Goal: Information Seeking & Learning: Learn about a topic

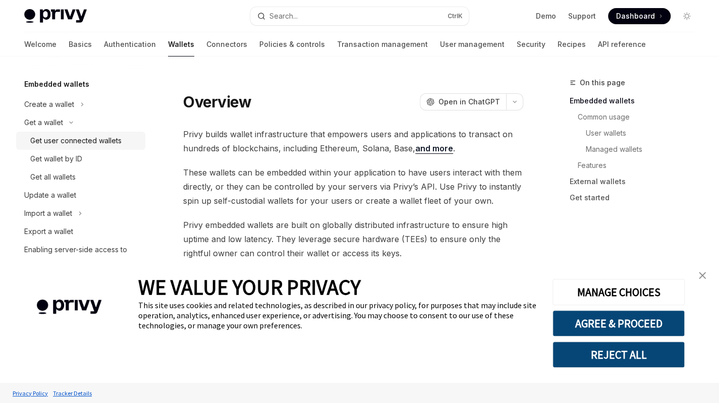
scroll to position [52, 0]
click at [587, 344] on button "REJECT ALL" at bounding box center [618, 354] width 132 height 26
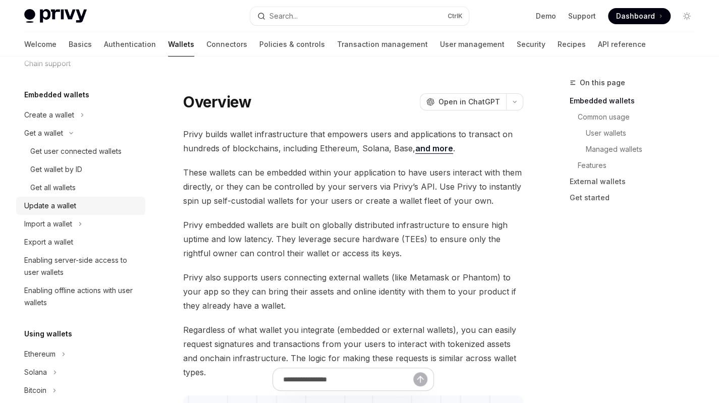
scroll to position [0, 0]
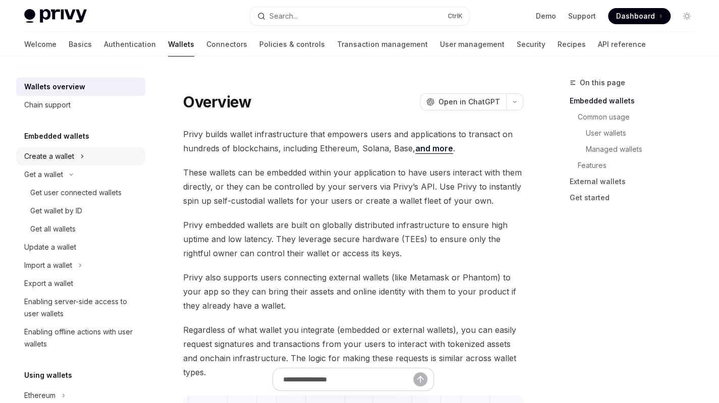
click at [91, 161] on div "Create a wallet" at bounding box center [80, 156] width 129 height 18
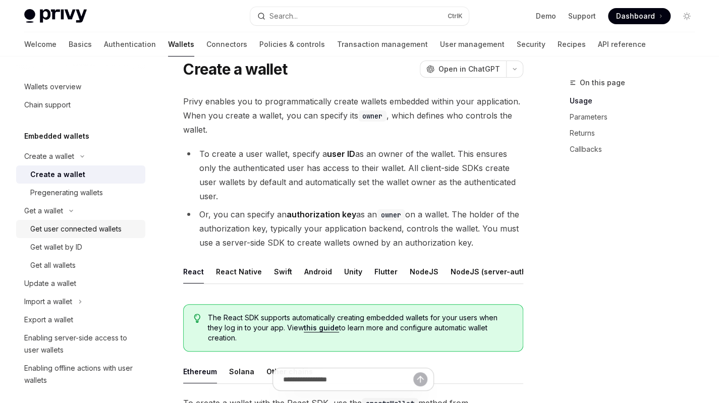
scroll to position [32, 0]
click at [69, 47] on link "Basics" at bounding box center [80, 44] width 23 height 24
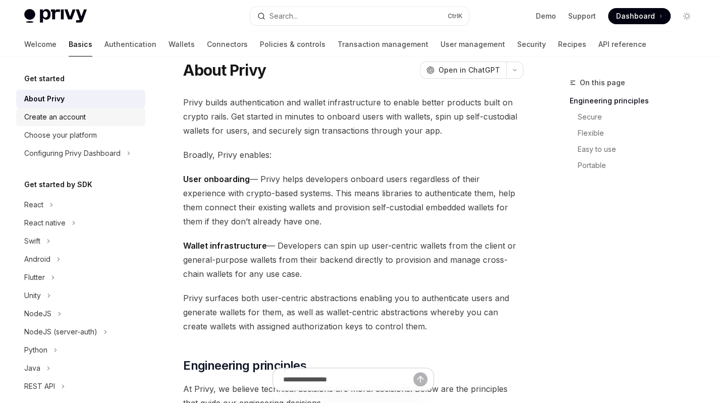
click at [83, 117] on div "Create an account" at bounding box center [55, 117] width 62 height 12
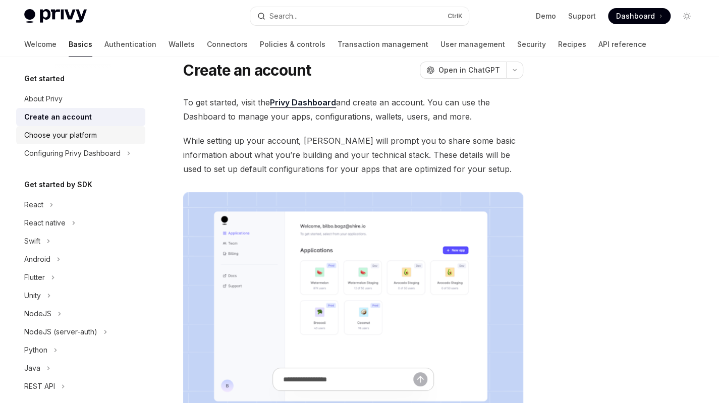
click at [116, 140] on div "Choose your platform" at bounding box center [81, 135] width 115 height 12
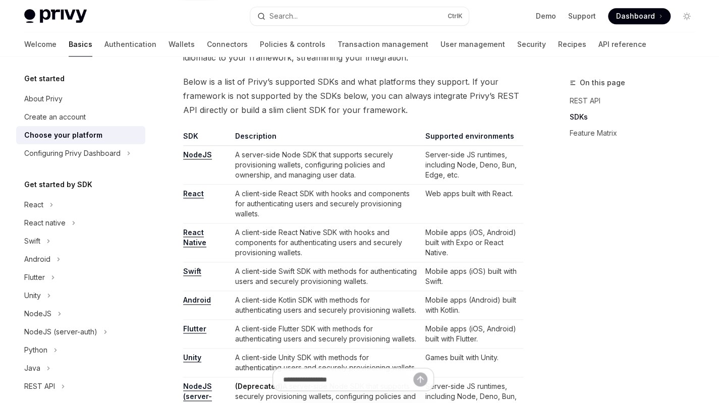
scroll to position [569, 0]
click at [103, 204] on div "React" at bounding box center [80, 205] width 129 height 18
type textarea "*"
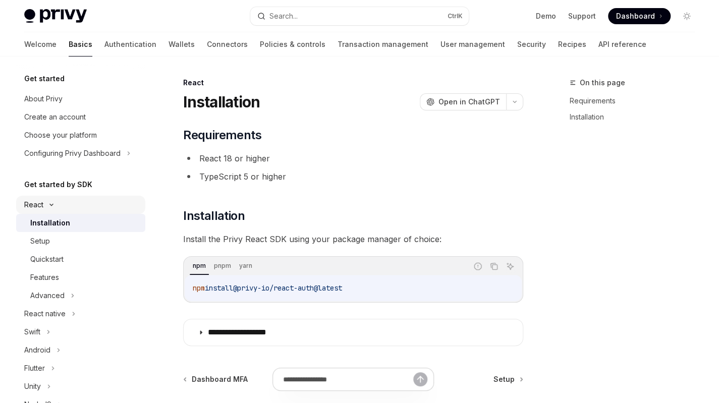
click at [103, 204] on div "React" at bounding box center [80, 205] width 129 height 18
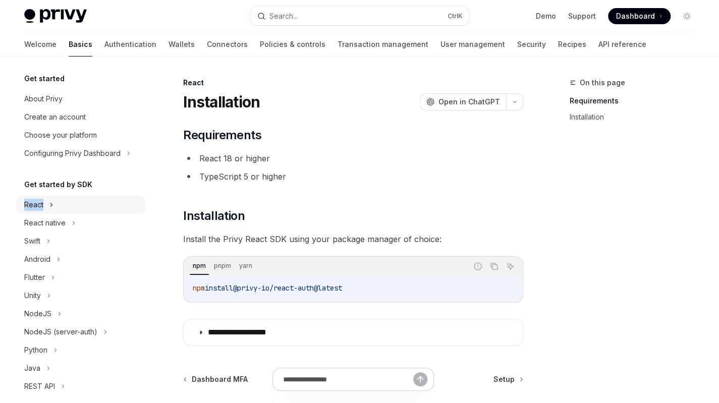
click at [103, 204] on div "React" at bounding box center [80, 205] width 129 height 18
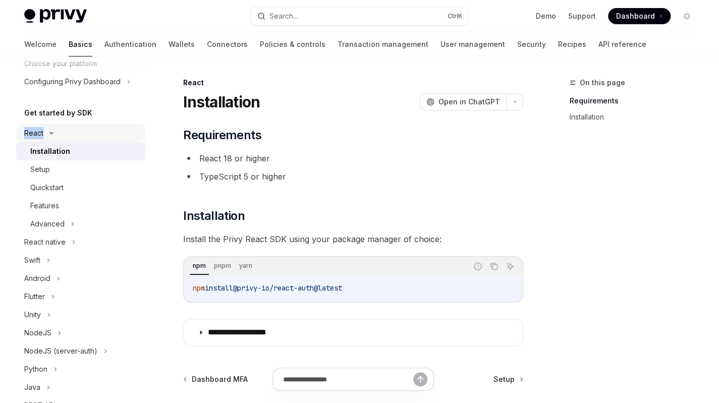
scroll to position [73, 0]
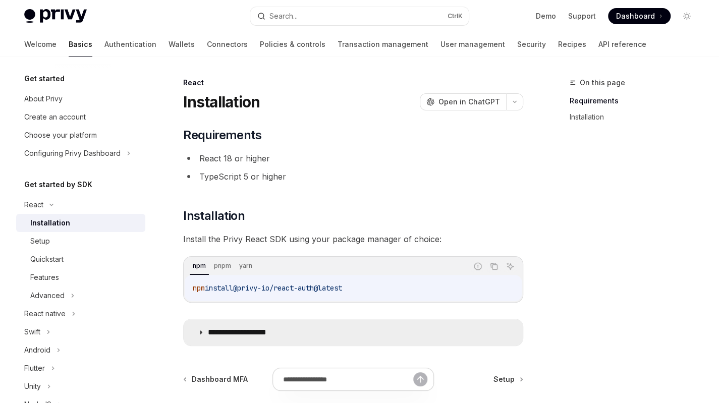
scroll to position [104, 0]
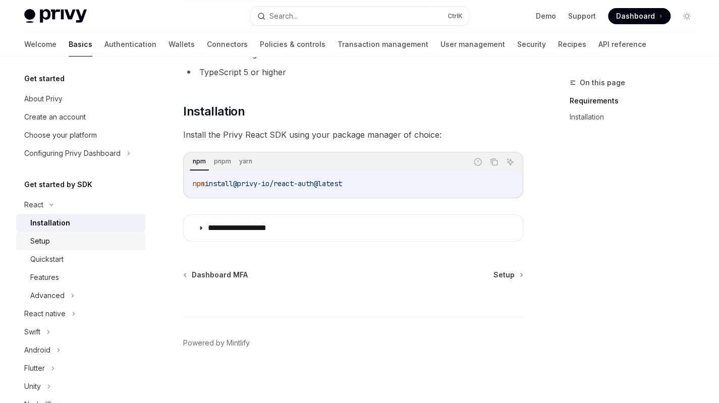
click at [108, 242] on div "Setup" at bounding box center [84, 241] width 109 height 12
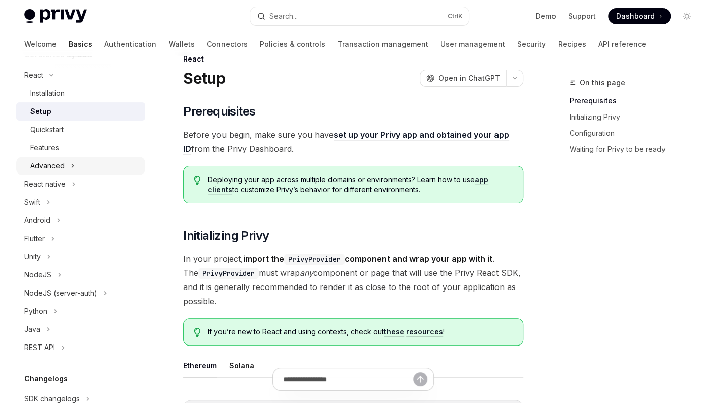
scroll to position [130, 0]
click at [60, 270] on icon at bounding box center [59, 274] width 4 height 12
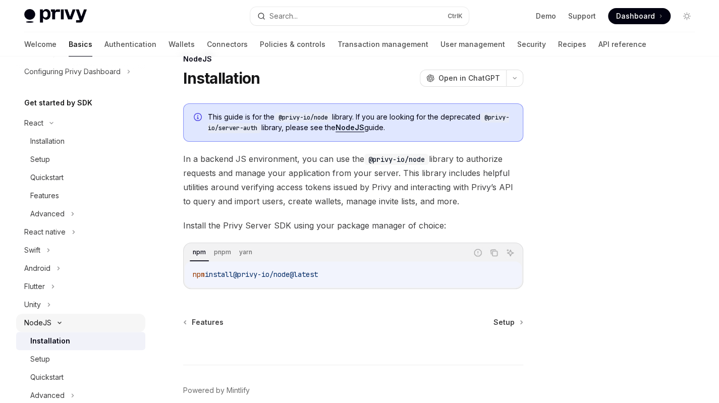
scroll to position [214, 0]
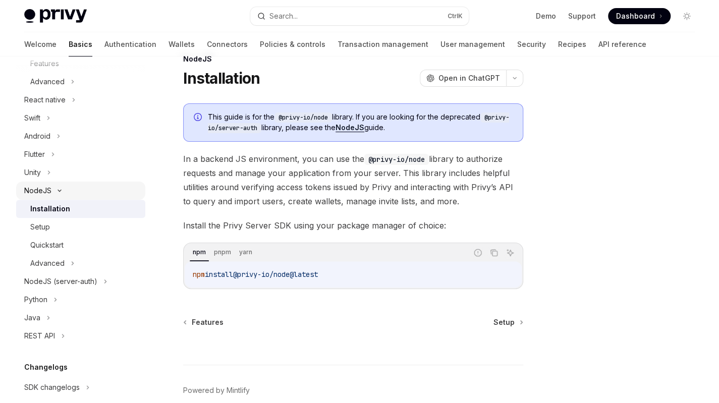
click at [64, 195] on div "NodeJS" at bounding box center [80, 191] width 129 height 18
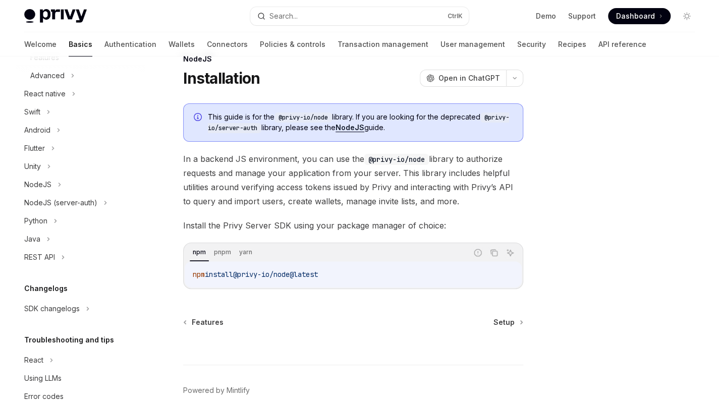
scroll to position [242, 0]
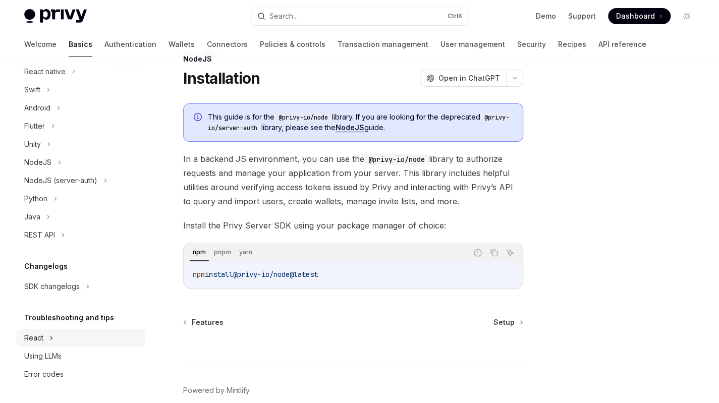
click at [54, 341] on div "React" at bounding box center [80, 338] width 129 height 18
type textarea "*"
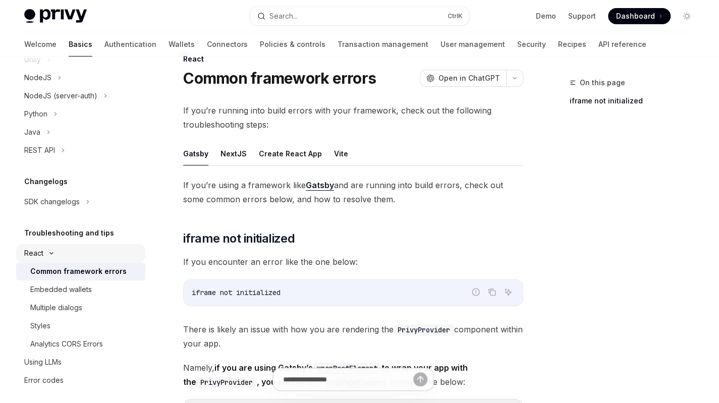
scroll to position [328, 0]
click at [340, 21] on button "Search... Ctrl K" at bounding box center [359, 16] width 218 height 18
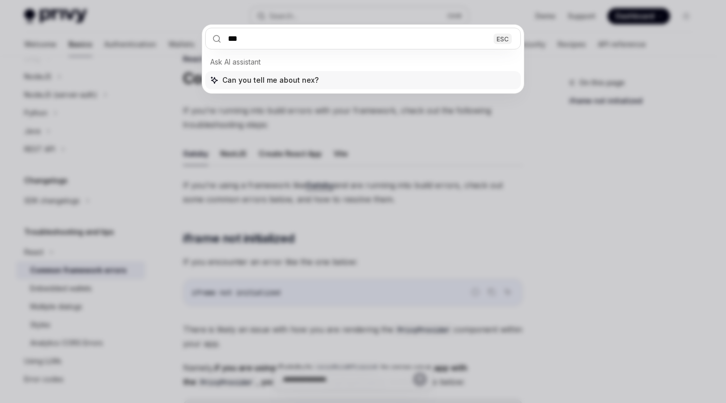
type input "****"
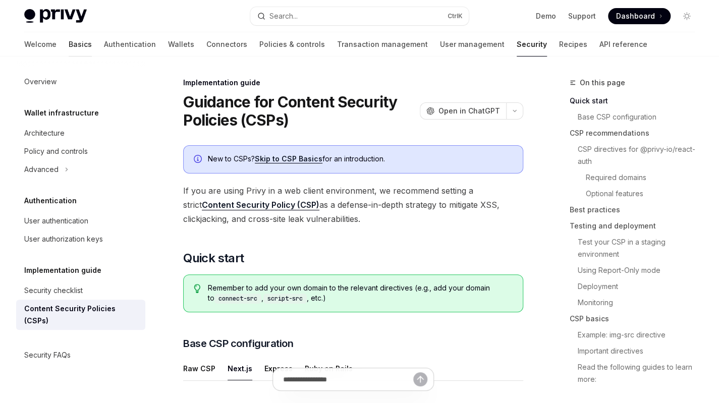
click at [69, 39] on link "Basics" at bounding box center [80, 44] width 23 height 24
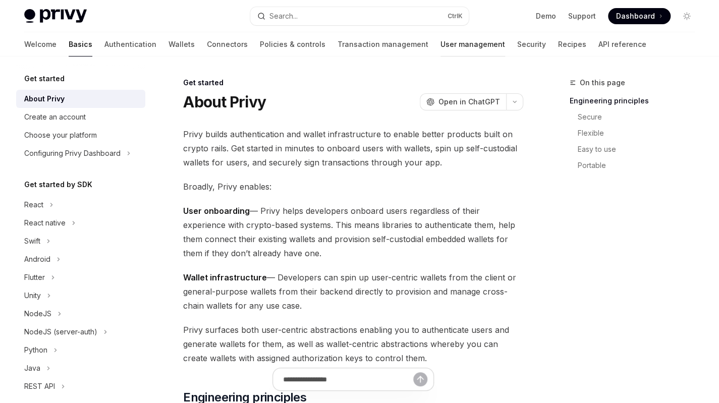
click at [440, 51] on link "User management" at bounding box center [472, 44] width 65 height 24
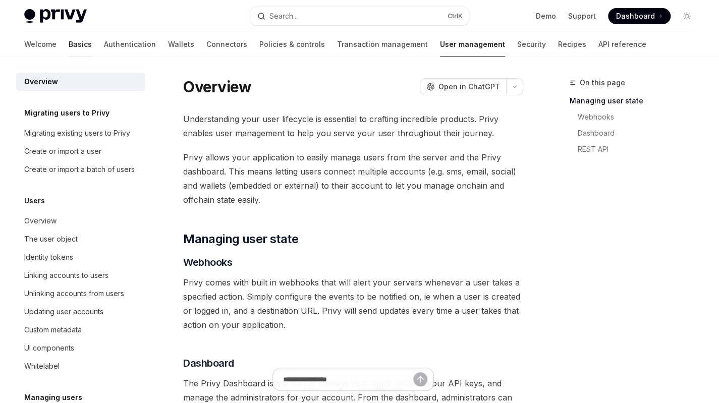
click at [69, 40] on link "Basics" at bounding box center [80, 44] width 23 height 24
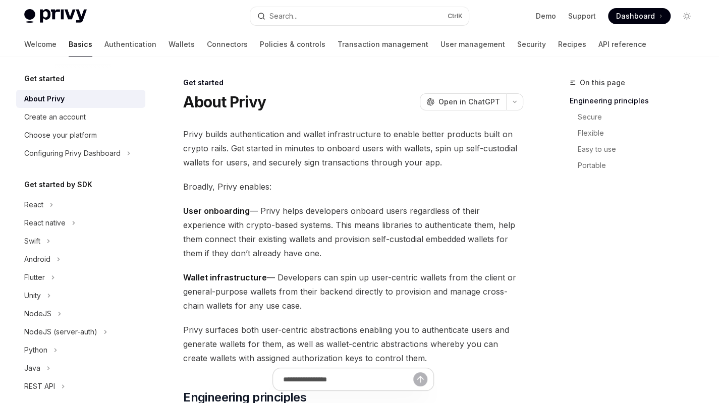
click at [69, 40] on link "Basics" at bounding box center [81, 44] width 24 height 24
type textarea "*"
